Goal: Task Accomplishment & Management: Manage account settings

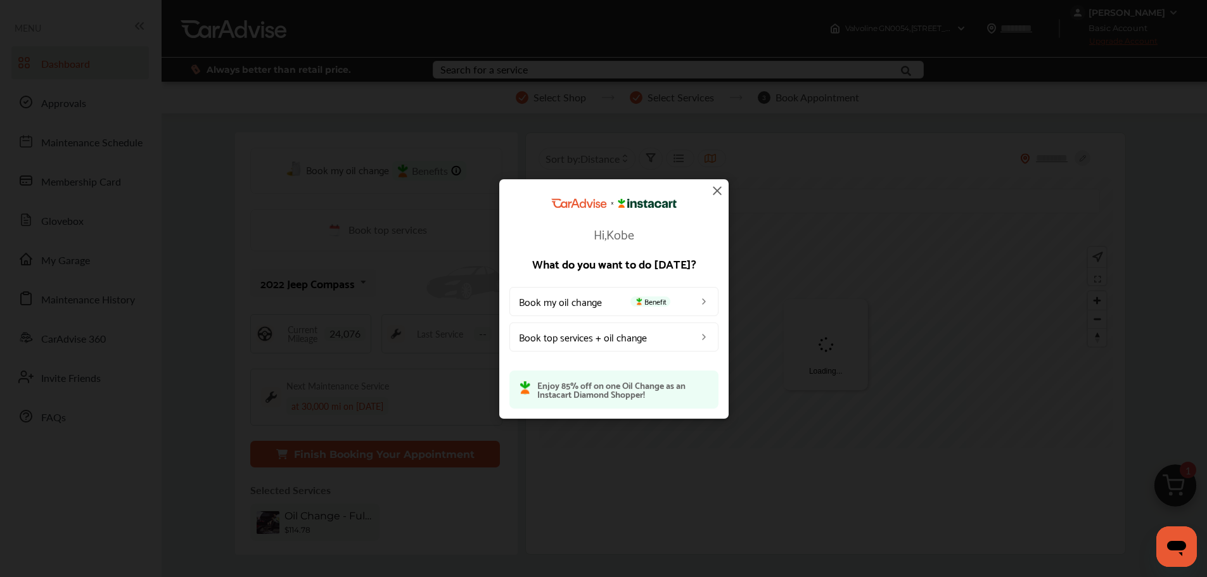
click at [722, 188] on img at bounding box center [717, 190] width 15 height 15
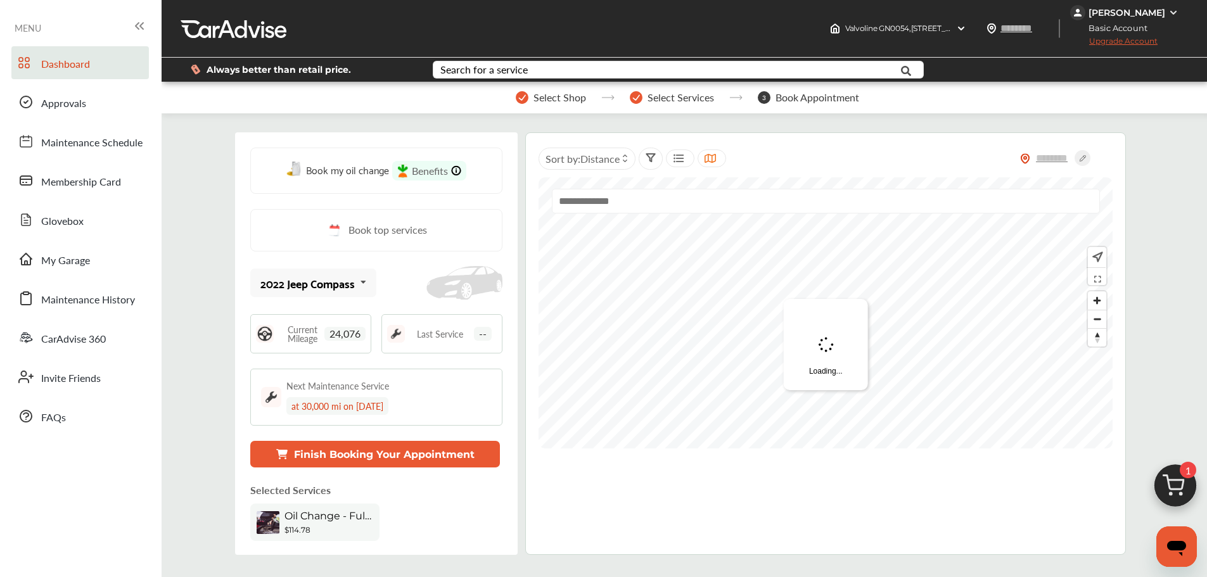
click at [55, 263] on span "My Garage" at bounding box center [65, 261] width 49 height 16
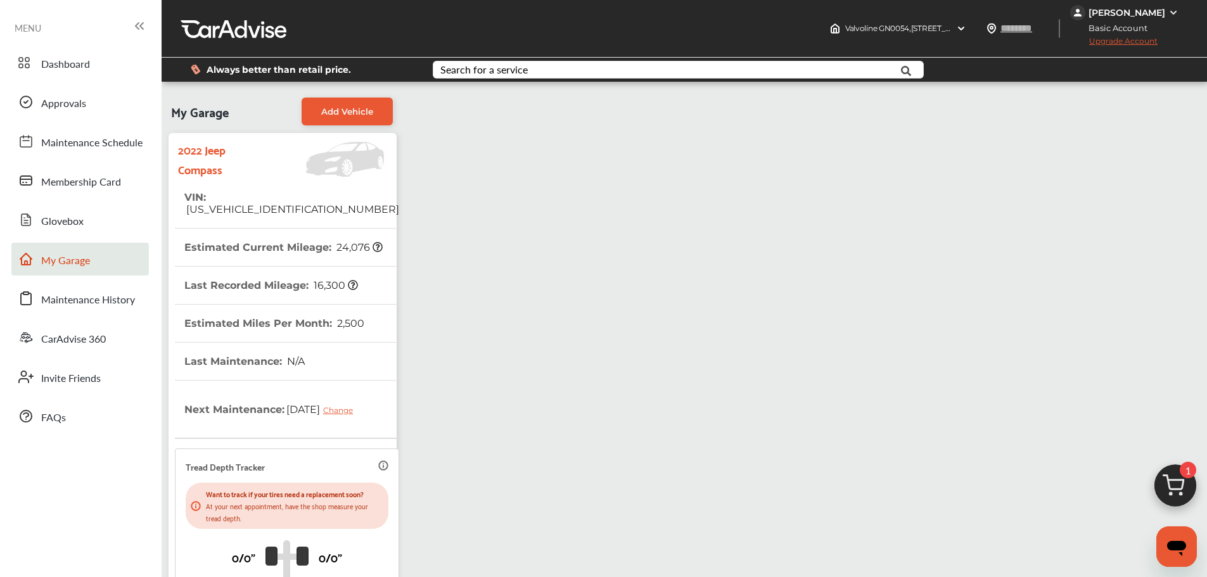
click at [1135, 8] on div "[PERSON_NAME]" at bounding box center [1127, 12] width 77 height 11
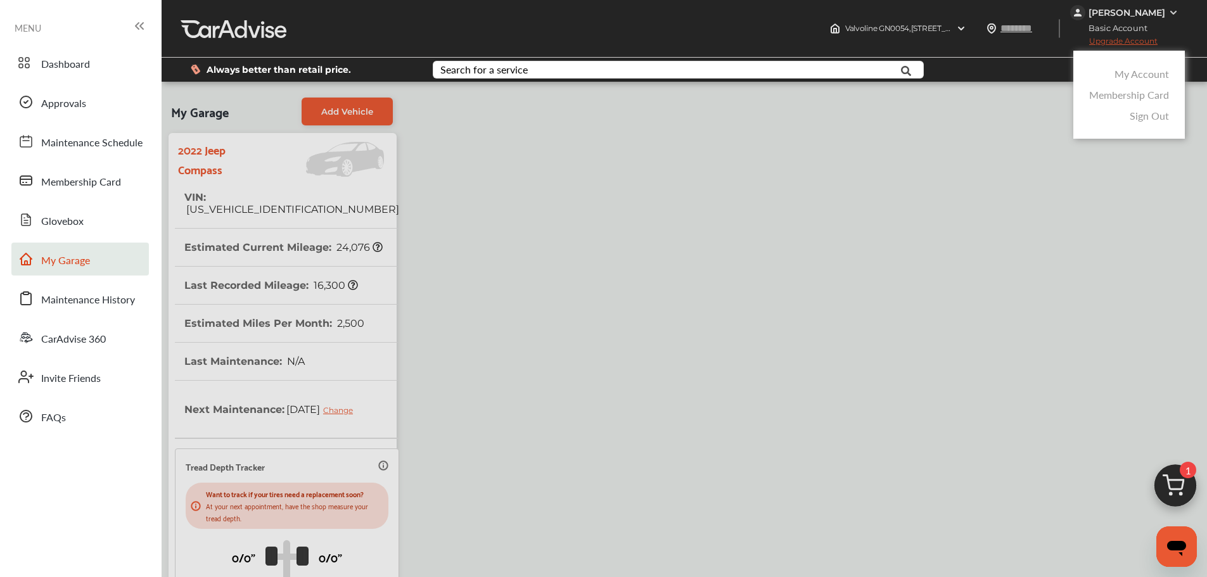
click at [1120, 75] on link "My Account" at bounding box center [1142, 74] width 54 height 15
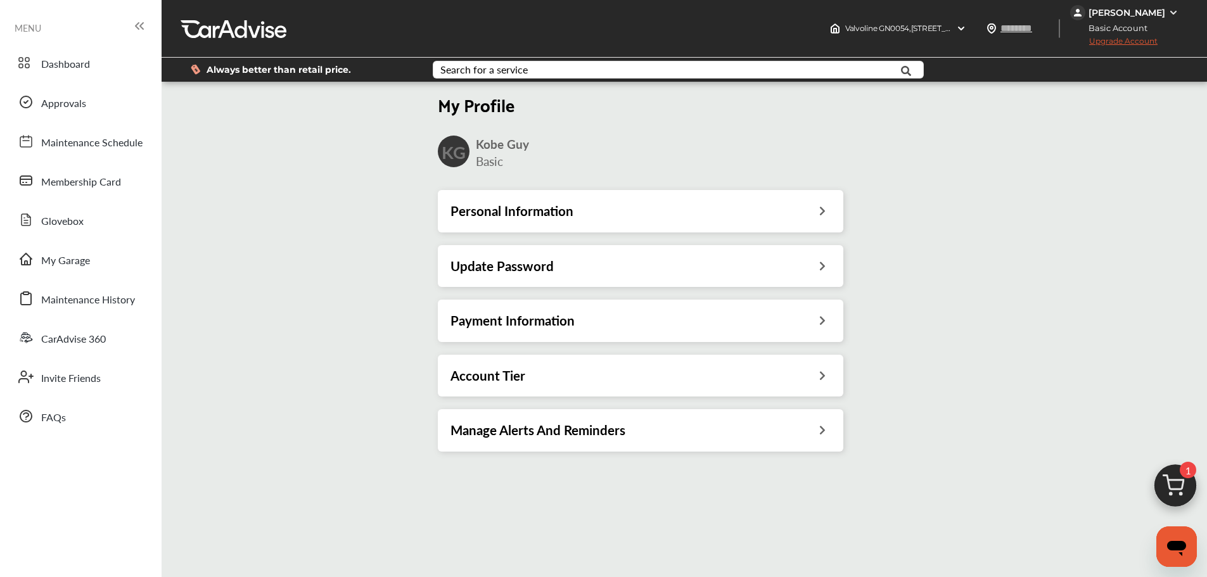
click at [485, 266] on h3 "Update Password" at bounding box center [501, 266] width 103 height 16
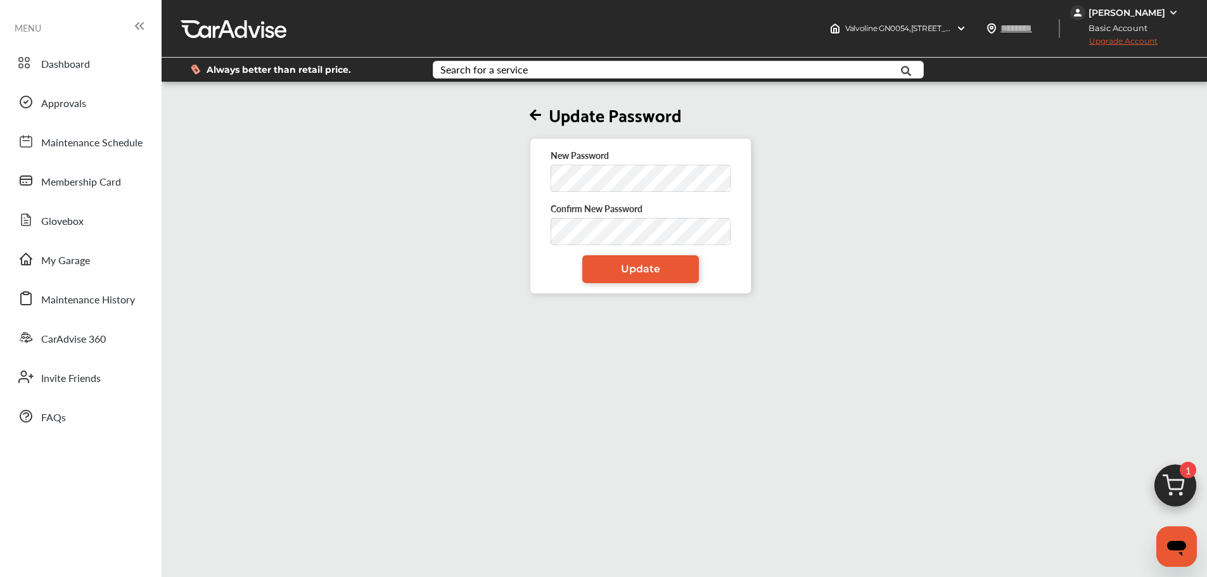
click at [416, 238] on div "Update Password New Password Confirm New Password Update" at bounding box center [641, 189] width 966 height 210
click at [581, 262] on form "New Password Confirm New Password Update" at bounding box center [641, 216] width 180 height 134
click at [614, 276] on link "Update" at bounding box center [640, 269] width 117 height 28
